Goal: Information Seeking & Learning: Learn about a topic

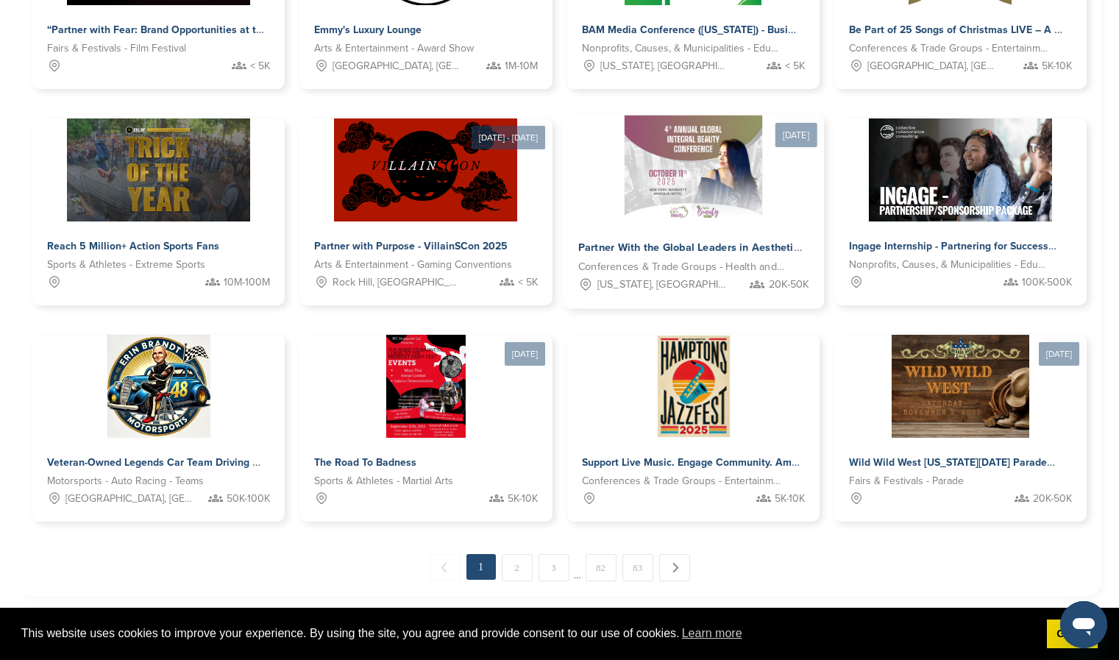
scroll to position [603, 0]
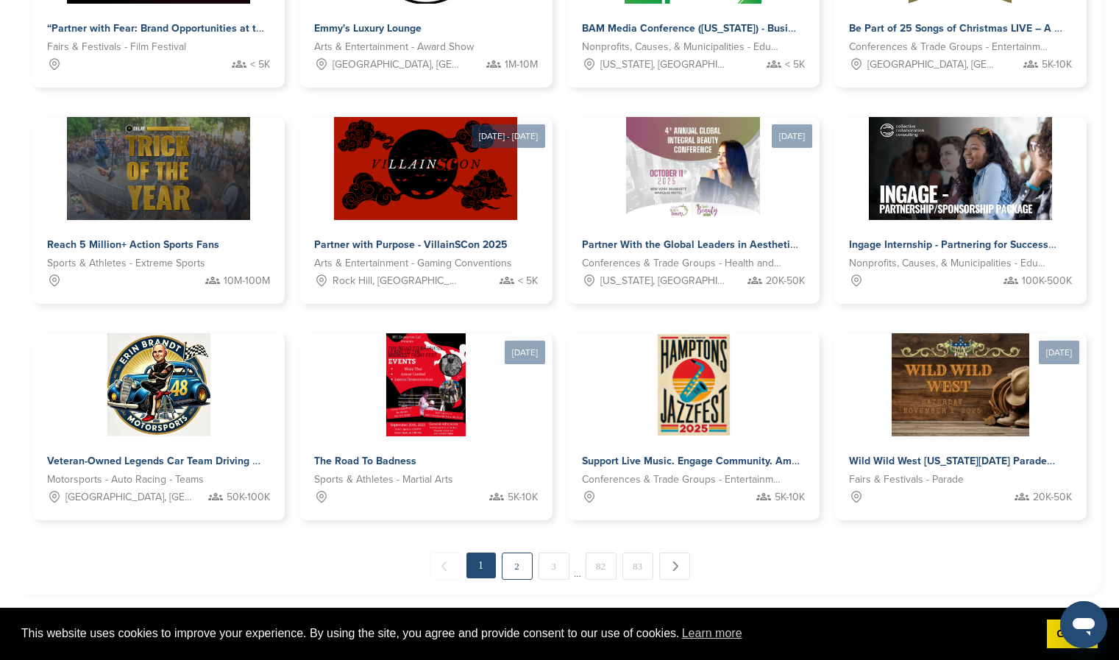
click at [513, 565] on link "2" at bounding box center [517, 566] width 31 height 27
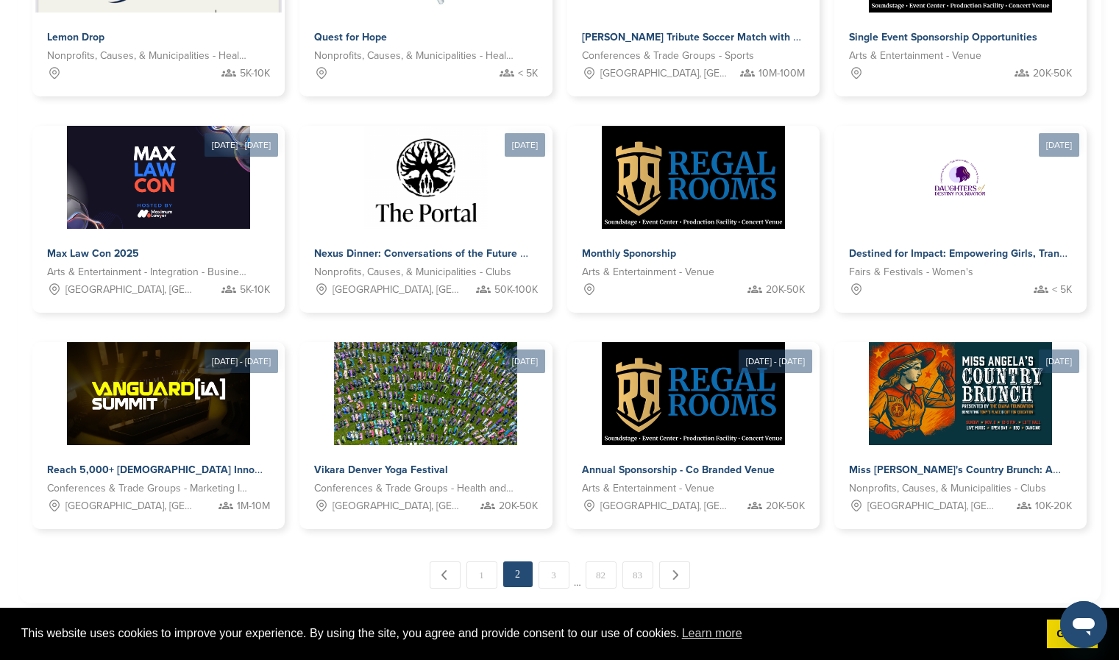
scroll to position [594, 0]
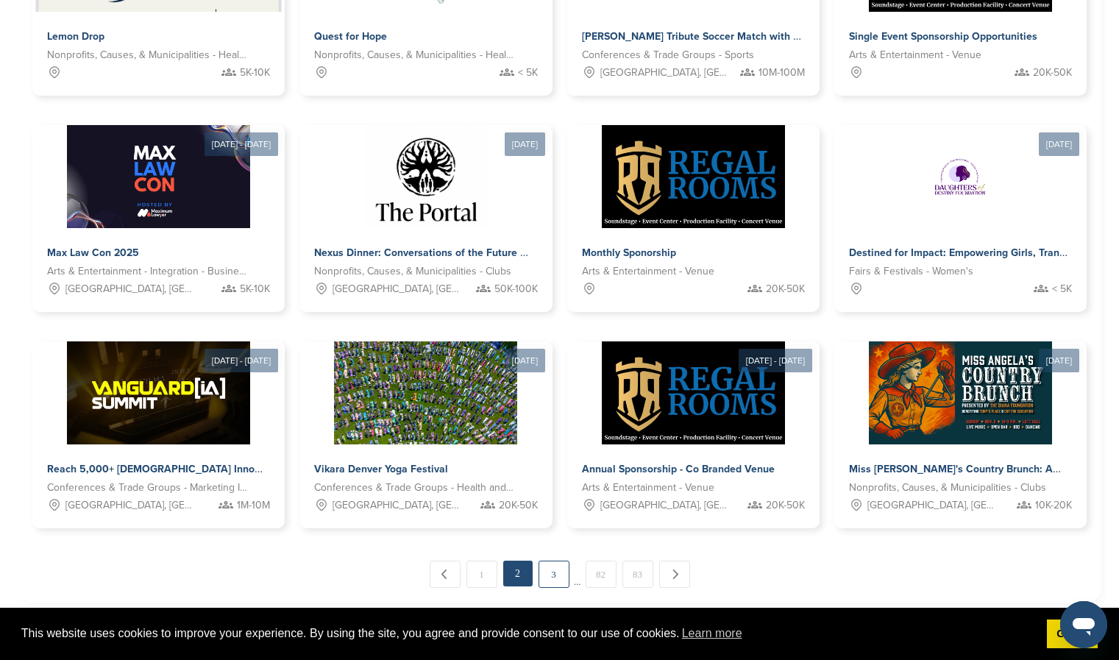
click at [547, 579] on link "3" at bounding box center [554, 574] width 31 height 27
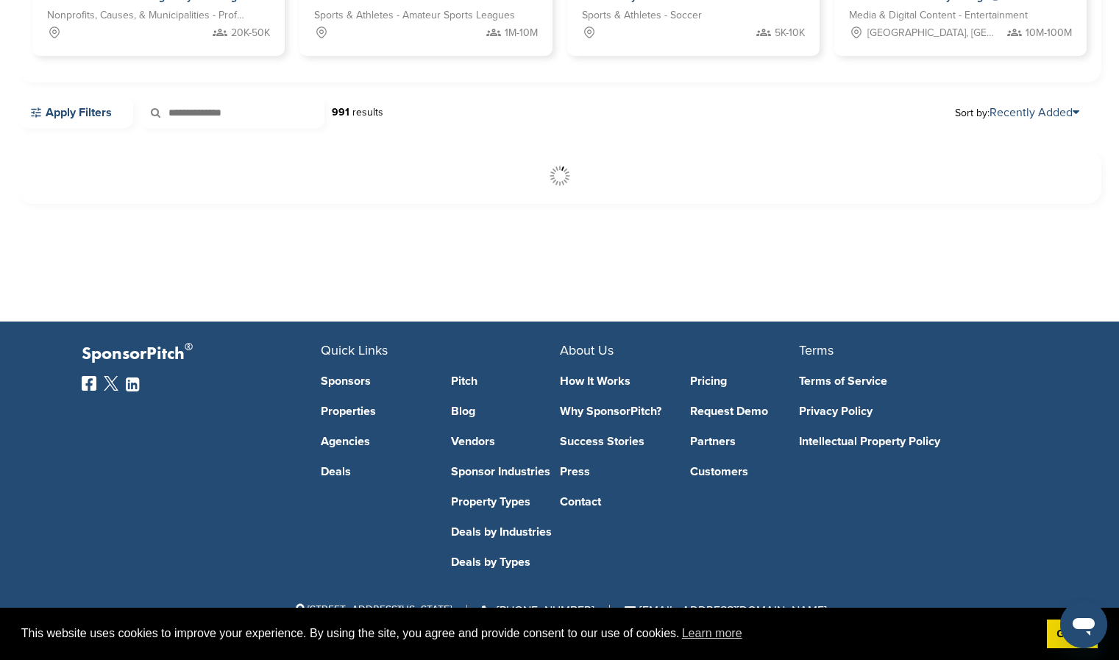
scroll to position [338, 0]
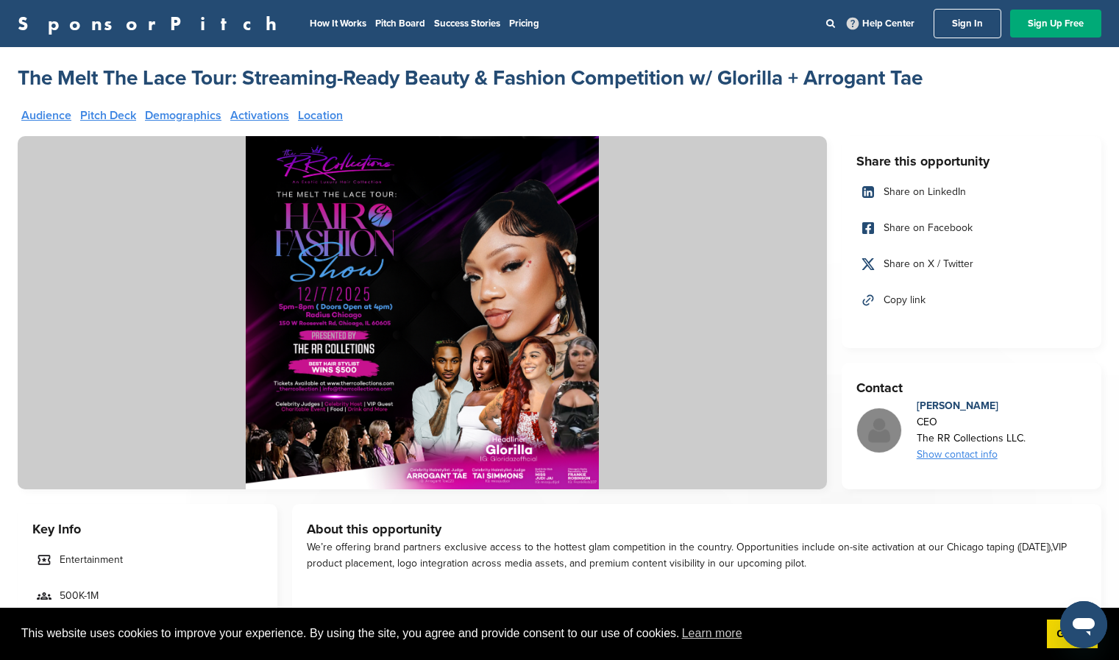
click at [454, 323] on img at bounding box center [422, 312] width 809 height 353
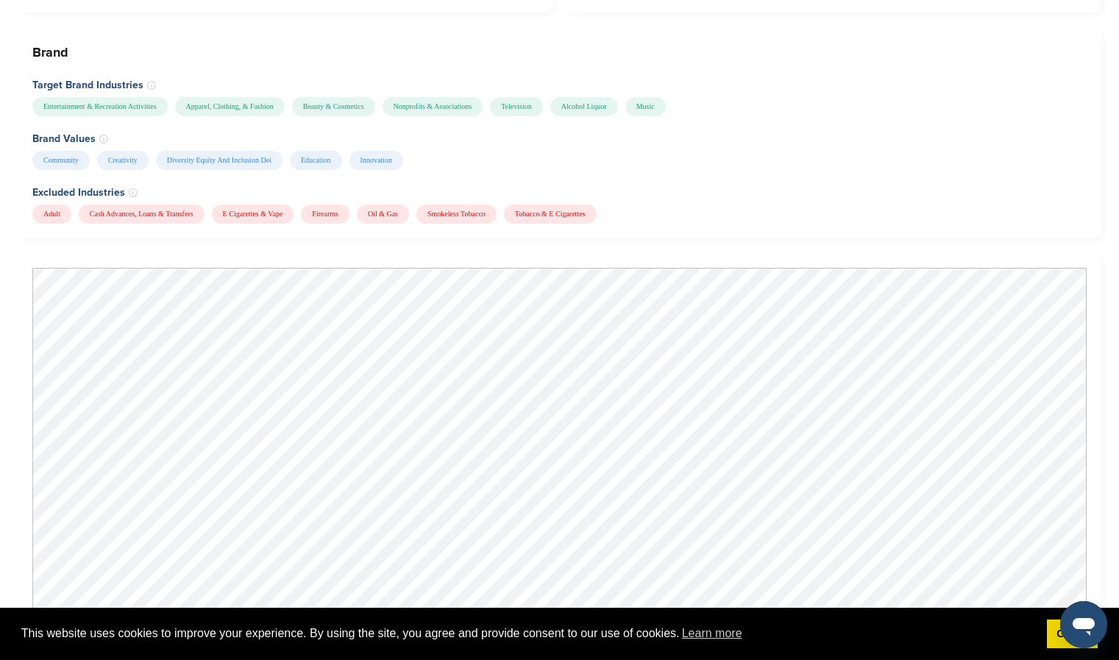
scroll to position [1220, 0]
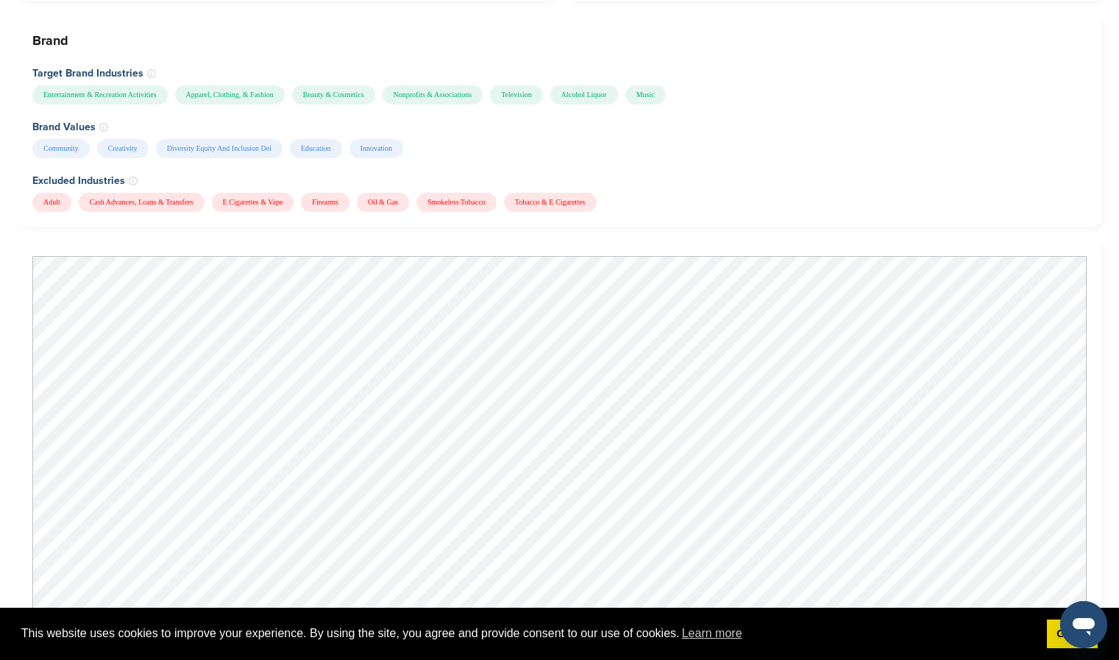
click at [823, 207] on div "Brand Target Brand Industries Entertainment & Recreation Activities Apparel, Cl…" at bounding box center [560, 120] width 1084 height 211
click at [699, 193] on div "Adult Cash Advances, Loans & Transfers E Cigarettes & Vape Firearms Oil & Gas S…" at bounding box center [557, 202] width 1051 height 19
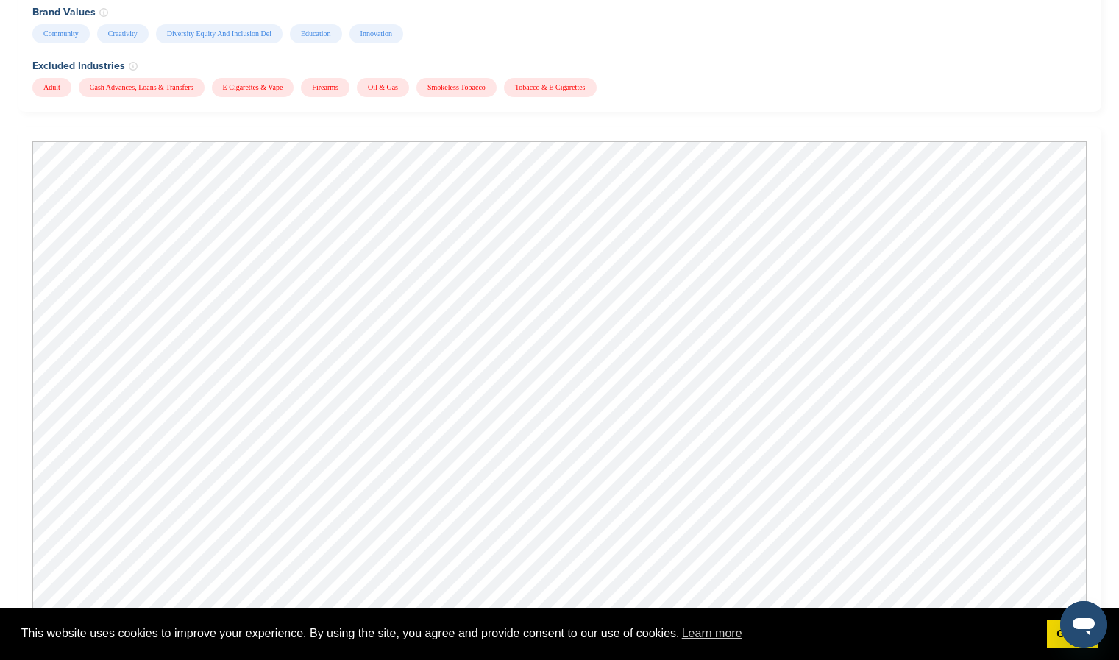
scroll to position [1334, 0]
